Goal: Navigation & Orientation: Find specific page/section

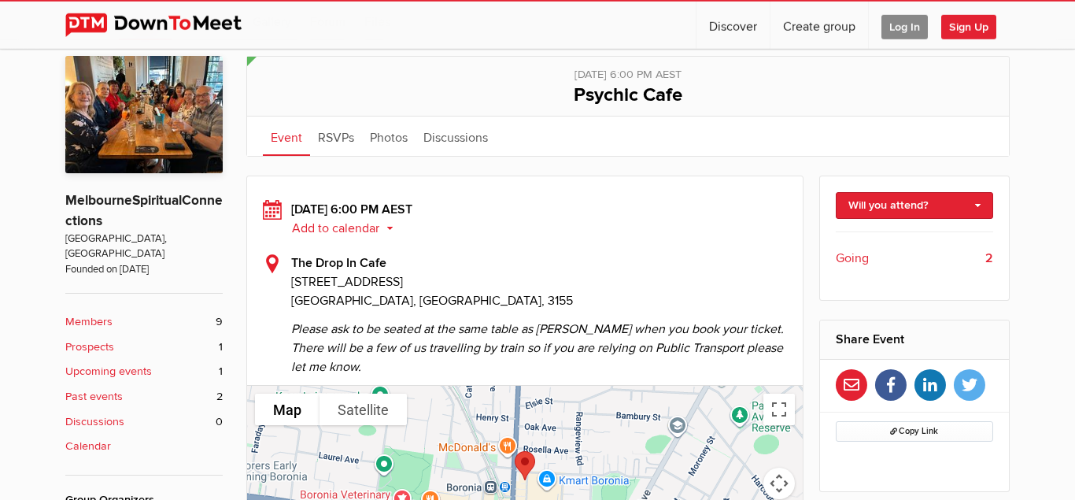
scroll to position [314, 0]
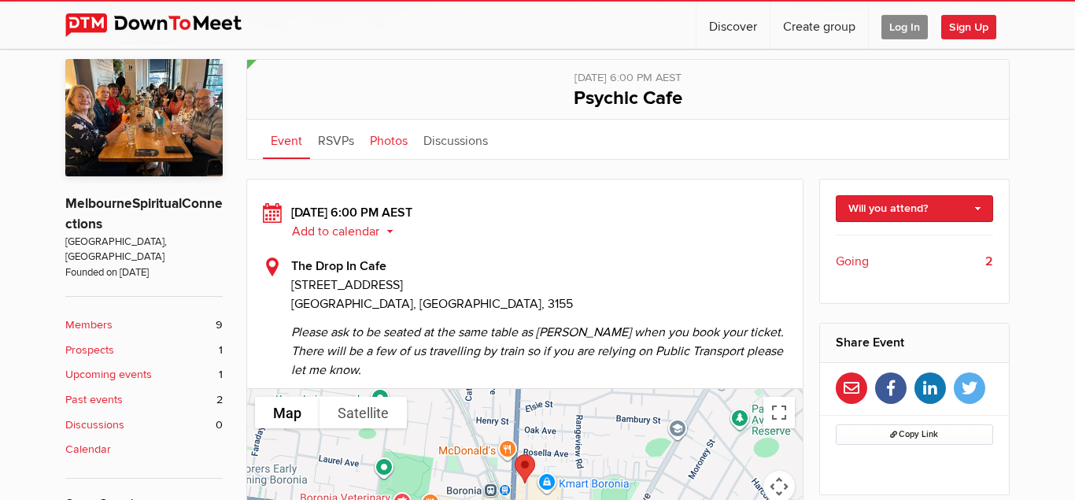
click at [399, 139] on link "Photos" at bounding box center [389, 139] width 54 height 39
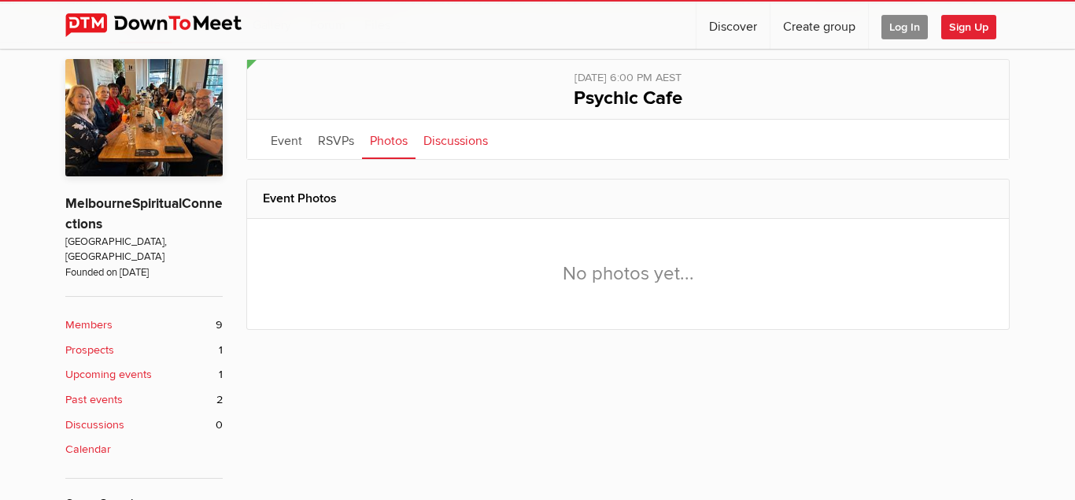
click at [466, 144] on link "Discussions" at bounding box center [456, 139] width 80 height 39
